Goal: Entertainment & Leisure: Consume media (video, audio)

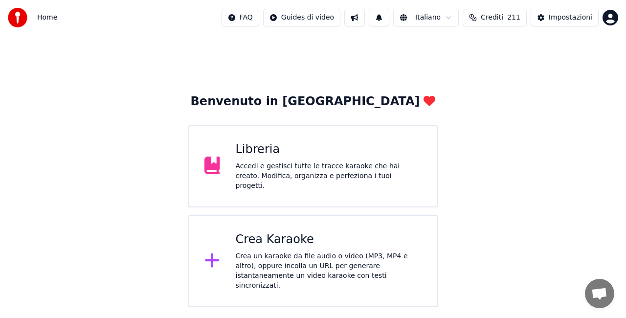
click at [253, 144] on div "Libreria Accedi e gestisci tutte le tracce karaoke che hai creato. Modifica, or…" at bounding box center [313, 166] width 250 height 82
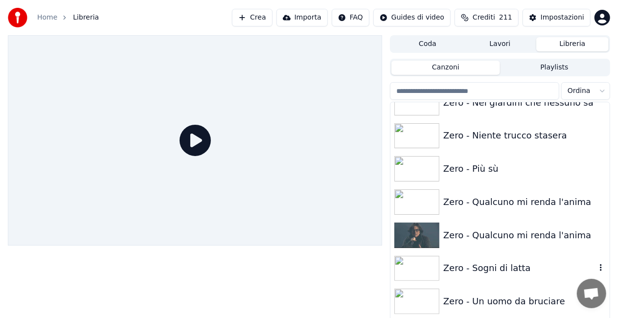
scroll to position [13980, 0]
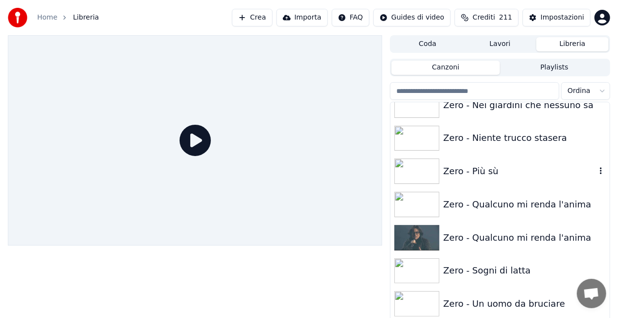
click at [472, 180] on div "Zero - Più sù" at bounding box center [499, 171] width 219 height 33
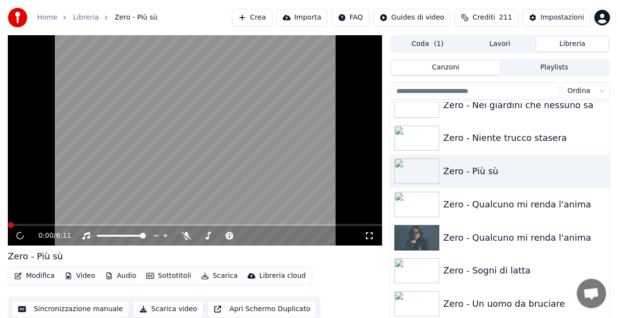
click at [367, 237] on icon at bounding box center [369, 236] width 10 height 8
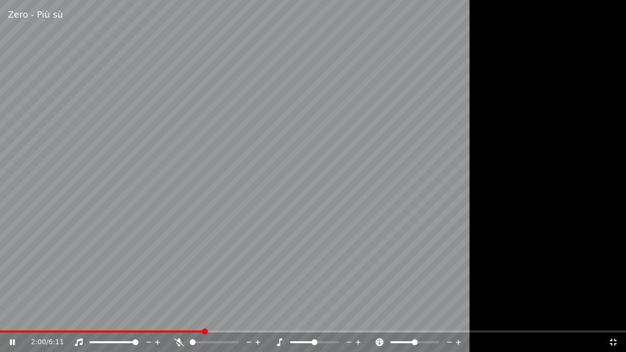
click at [0, 317] on span at bounding box center [102, 332] width 204 height 2
click at [7, 317] on span at bounding box center [3, 332] width 7 height 2
click at [13, 317] on icon at bounding box center [19, 342] width 23 height 8
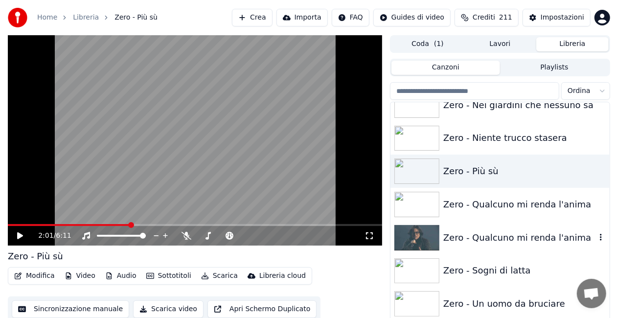
click at [517, 236] on div "Zero - Qualcuno mi renda l'anima" at bounding box center [519, 238] width 153 height 14
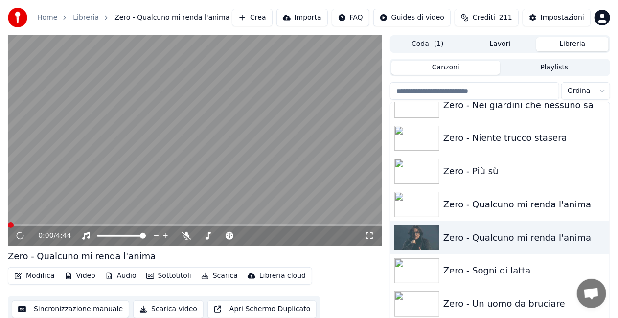
click at [368, 237] on icon at bounding box center [369, 236] width 10 height 8
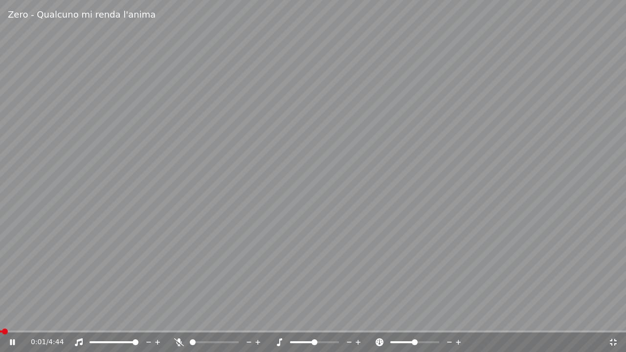
click at [2, 317] on span at bounding box center [1, 332] width 2 height 2
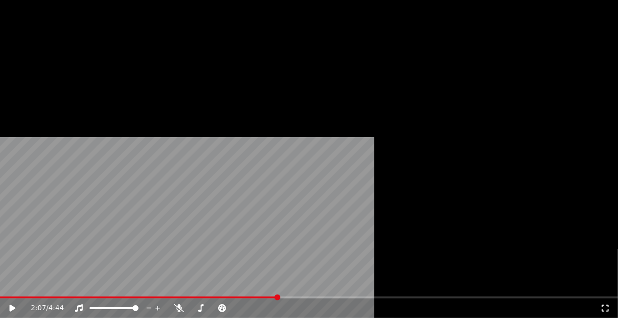
scroll to position [13344, 0]
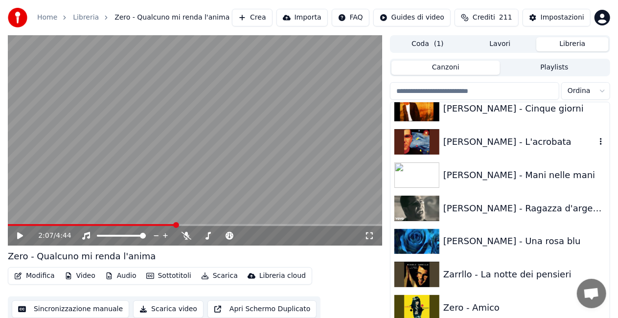
click at [500, 136] on div "[PERSON_NAME] - L'acrobata" at bounding box center [519, 142] width 153 height 14
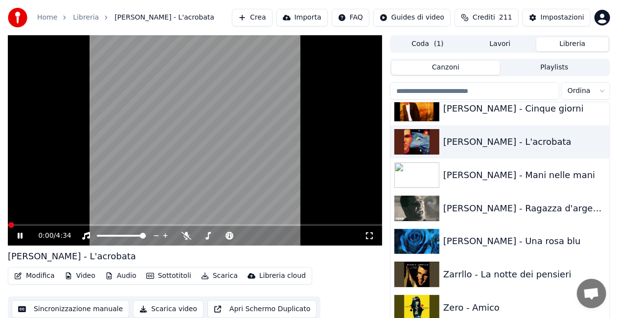
click at [368, 237] on icon at bounding box center [369, 236] width 10 height 8
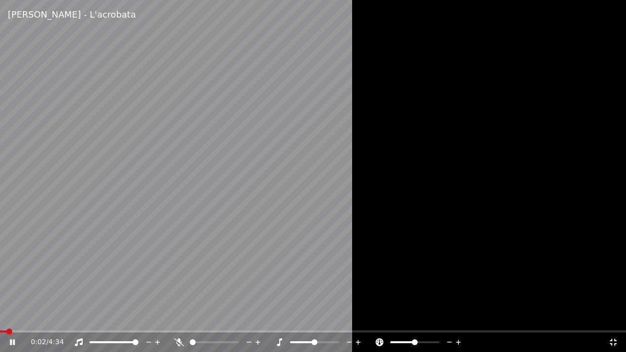
click at [138, 317] on span at bounding box center [136, 342] width 6 height 6
click at [277, 317] on icon at bounding box center [279, 342] width 10 height 8
click at [278, 317] on icon at bounding box center [279, 342] width 10 height 8
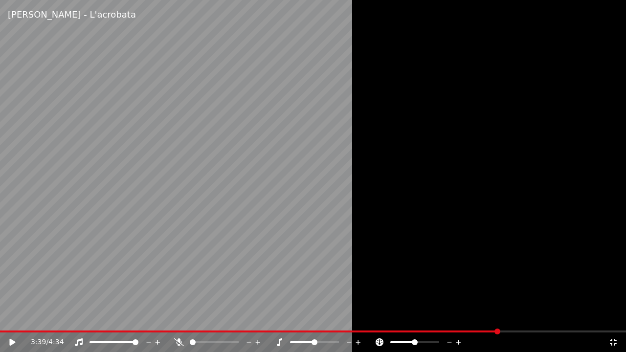
click at [4, 317] on span at bounding box center [249, 332] width 499 height 2
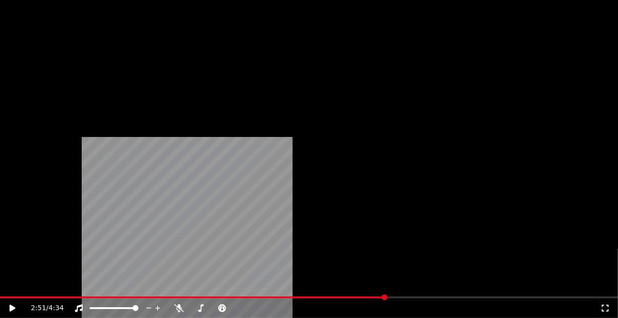
scroll to position [13687, 0]
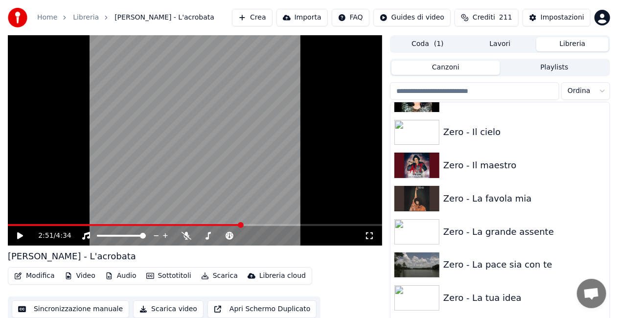
click at [366, 234] on icon at bounding box center [369, 236] width 10 height 8
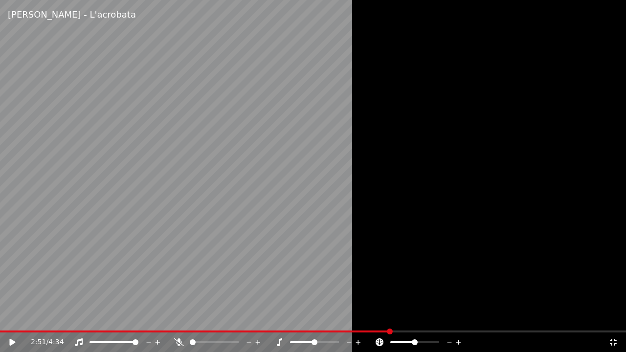
click at [9, 317] on icon at bounding box center [19, 342] width 23 height 8
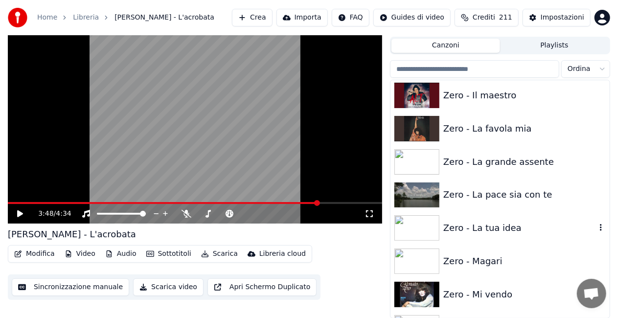
scroll to position [13638, 0]
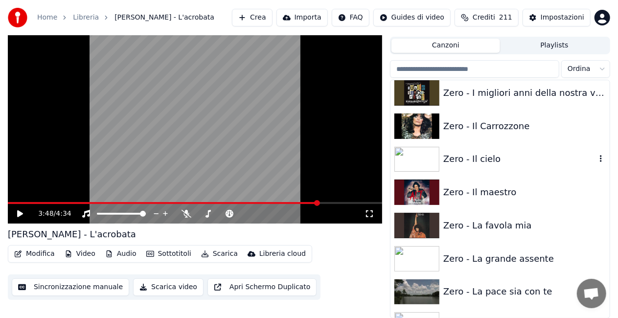
click at [485, 165] on div "Zero - Il cielo" at bounding box center [519, 159] width 153 height 14
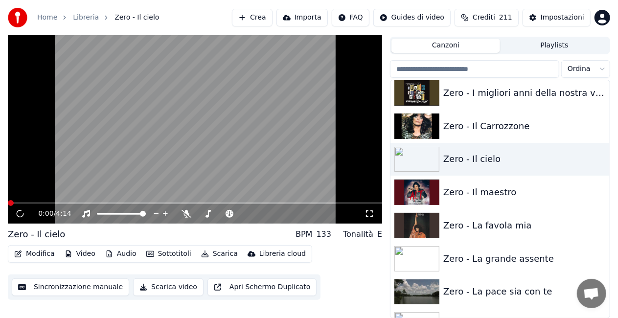
click at [373, 210] on icon at bounding box center [369, 213] width 7 height 7
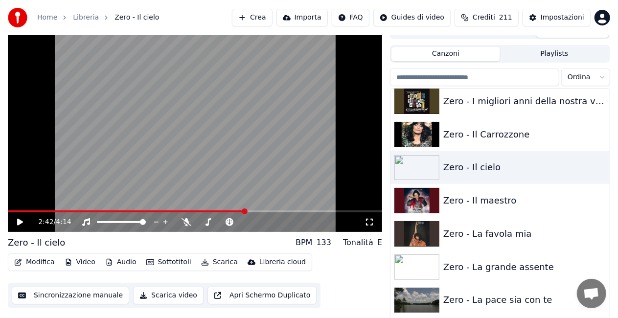
click at [11, 210] on span at bounding box center [127, 211] width 238 height 2
click at [371, 223] on icon at bounding box center [369, 222] width 10 height 8
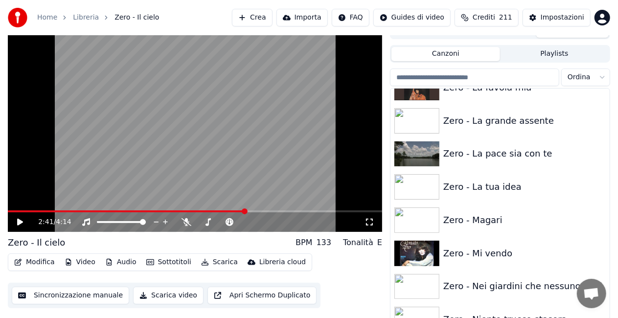
scroll to position [13931, 0]
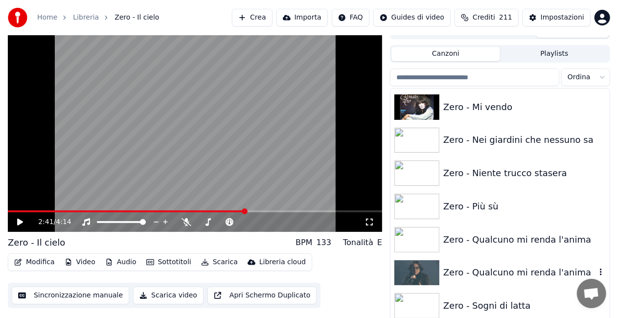
click at [511, 262] on div "Zero - Qualcuno mi renda l'anima" at bounding box center [499, 272] width 219 height 33
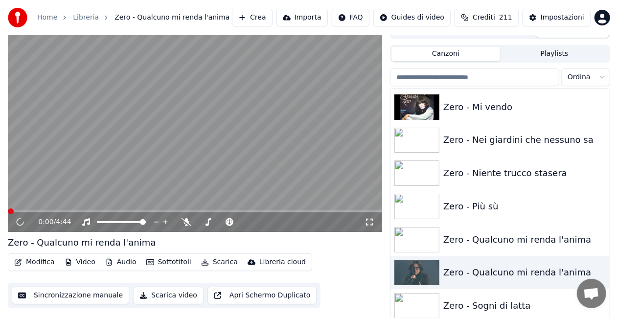
click at [378, 221] on div "0:00 / 4:44" at bounding box center [195, 222] width 374 height 20
click at [374, 223] on div "0:00 / 4:44" at bounding box center [195, 222] width 366 height 10
click at [371, 222] on icon at bounding box center [369, 222] width 10 height 8
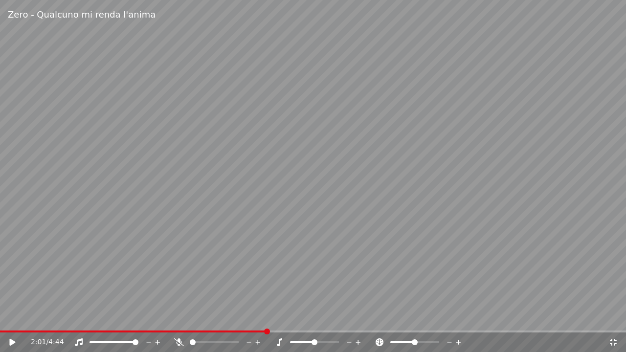
click at [3, 317] on div "2:01 / 4:44" at bounding box center [313, 343] width 626 height 20
click at [3, 317] on video at bounding box center [313, 176] width 626 height 352
click at [3, 317] on span at bounding box center [134, 332] width 268 height 2
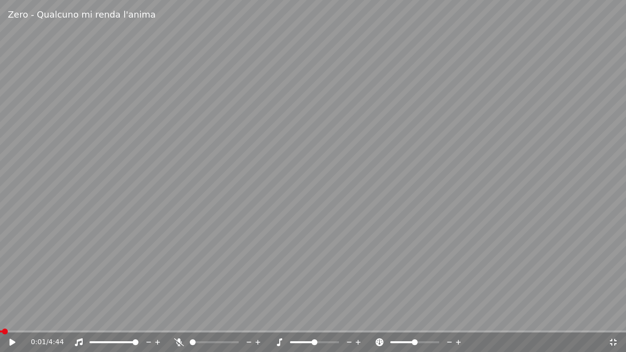
click at [180, 317] on icon at bounding box center [179, 342] width 10 height 8
drag, startPoint x: 233, startPoint y: 255, endPoint x: 254, endPoint y: 240, distance: 26.2
click at [238, 253] on video at bounding box center [313, 176] width 626 height 352
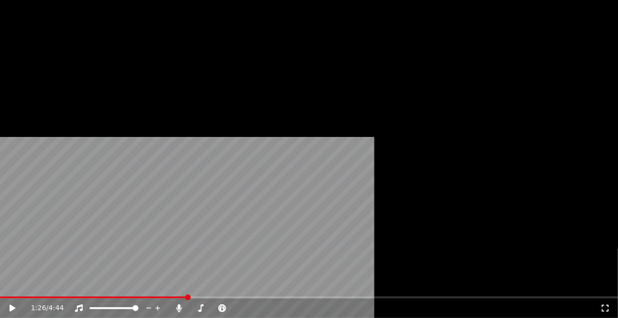
scroll to position [13882, 0]
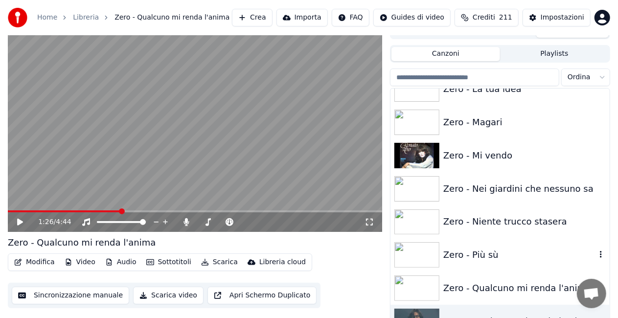
click at [493, 267] on div "Zero - Più sù" at bounding box center [499, 254] width 219 height 33
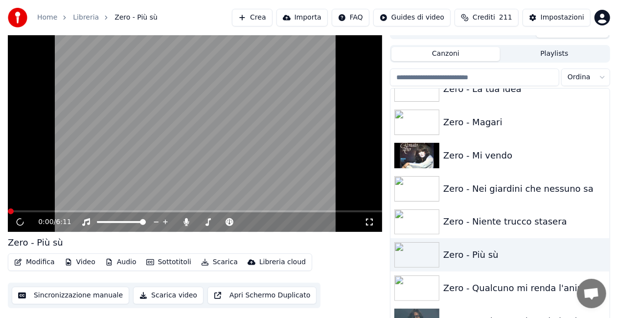
click at [370, 220] on icon at bounding box center [369, 222] width 10 height 8
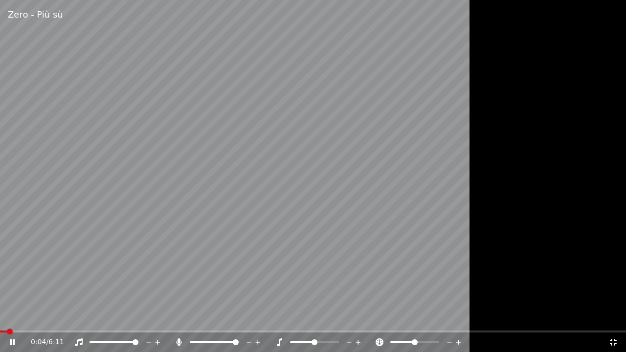
click at [182, 317] on icon at bounding box center [179, 342] width 10 height 8
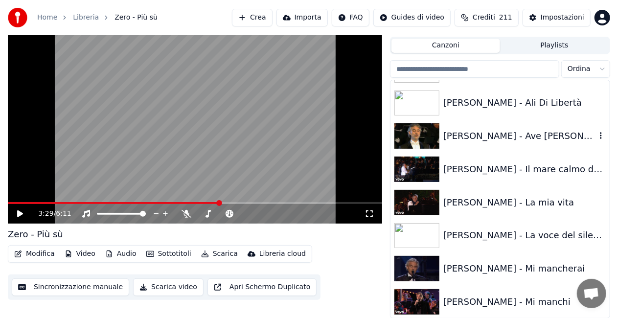
scroll to position [1524, 0]
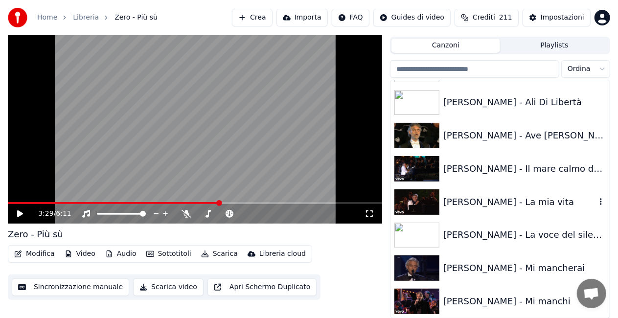
click at [512, 200] on div "[PERSON_NAME] - La mia vita" at bounding box center [519, 202] width 153 height 14
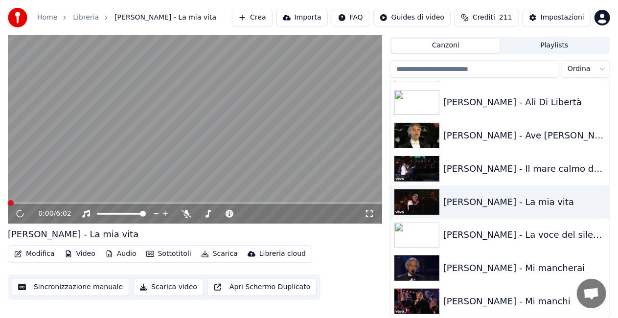
click at [366, 216] on icon at bounding box center [369, 213] width 7 height 7
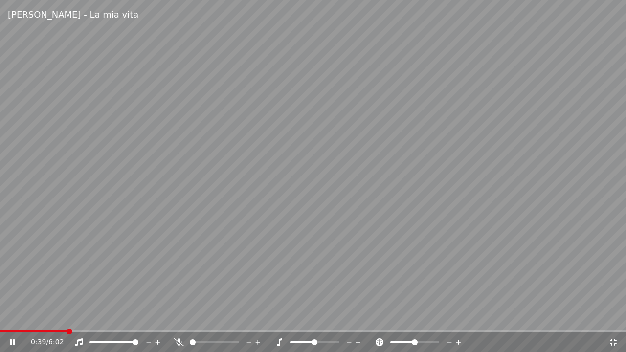
click at [67, 317] on span at bounding box center [313, 332] width 626 height 2
click at [59, 317] on video at bounding box center [313, 176] width 626 height 352
click at [50, 317] on video at bounding box center [313, 176] width 626 height 352
click at [94, 245] on video at bounding box center [313, 176] width 626 height 352
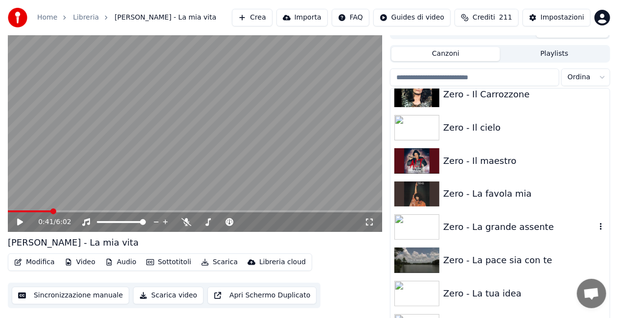
scroll to position [13677, 0]
click at [492, 134] on div "Zero - Il cielo" at bounding box center [499, 127] width 219 height 33
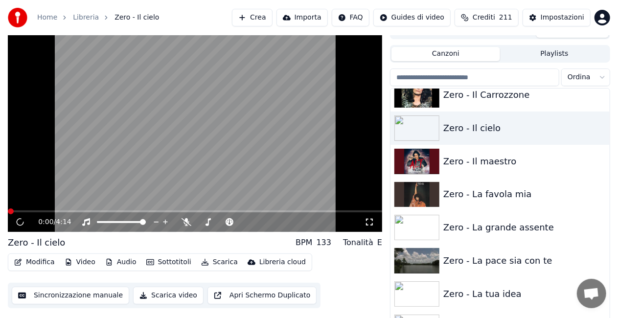
click at [373, 220] on icon at bounding box center [369, 222] width 10 height 8
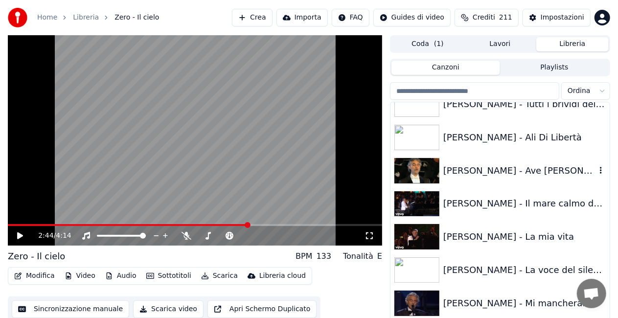
scroll to position [1540, 0]
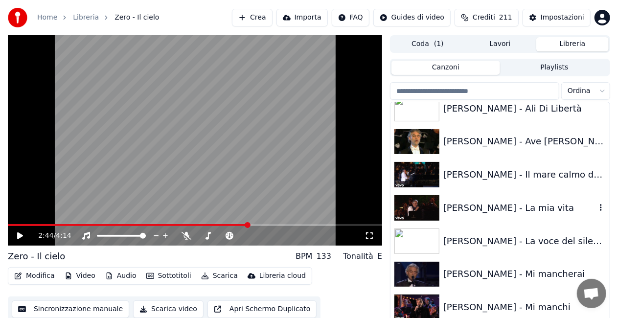
click at [527, 202] on div "[PERSON_NAME] - La mia vita" at bounding box center [519, 208] width 153 height 14
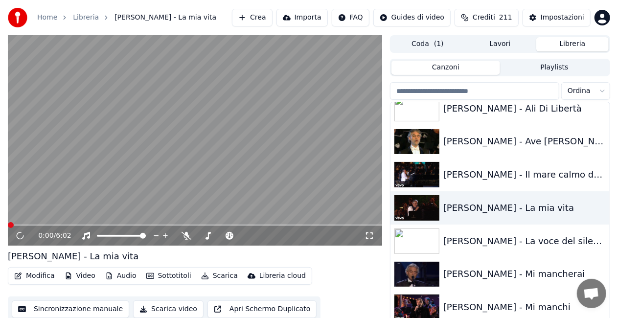
click at [367, 235] on icon at bounding box center [369, 236] width 10 height 8
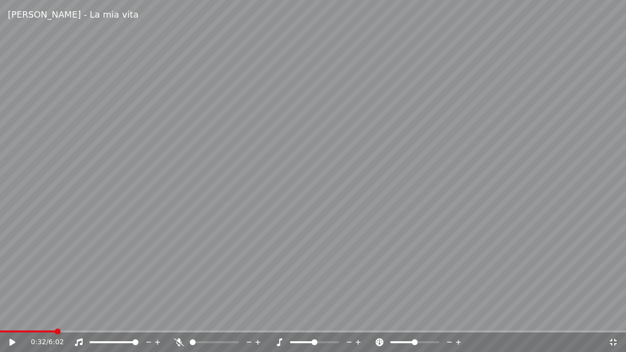
click at [54, 317] on span at bounding box center [27, 332] width 55 height 2
click at [178, 317] on div "2:27 / 6:02" at bounding box center [313, 342] width 626 height 22
click at [178, 317] on span at bounding box center [89, 332] width 179 height 2
click at [179, 317] on icon at bounding box center [179, 342] width 10 height 8
click at [234, 208] on video at bounding box center [313, 176] width 626 height 352
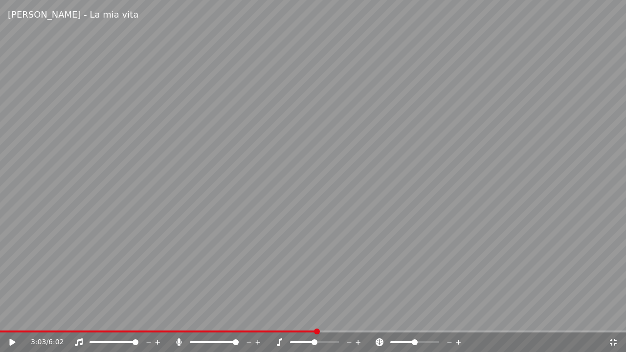
drag, startPoint x: 165, startPoint y: 328, endPoint x: 166, endPoint y: 333, distance: 4.9
click at [166, 317] on div "[PERSON_NAME] - La mia vita 3:03 / 6:02" at bounding box center [313, 176] width 626 height 352
click at [166, 317] on div "3:03 / 6:02" at bounding box center [313, 343] width 626 height 20
click at [166, 317] on span at bounding box center [83, 332] width 166 height 2
click at [179, 317] on icon at bounding box center [178, 342] width 5 height 8
